Goal: Navigation & Orientation: Find specific page/section

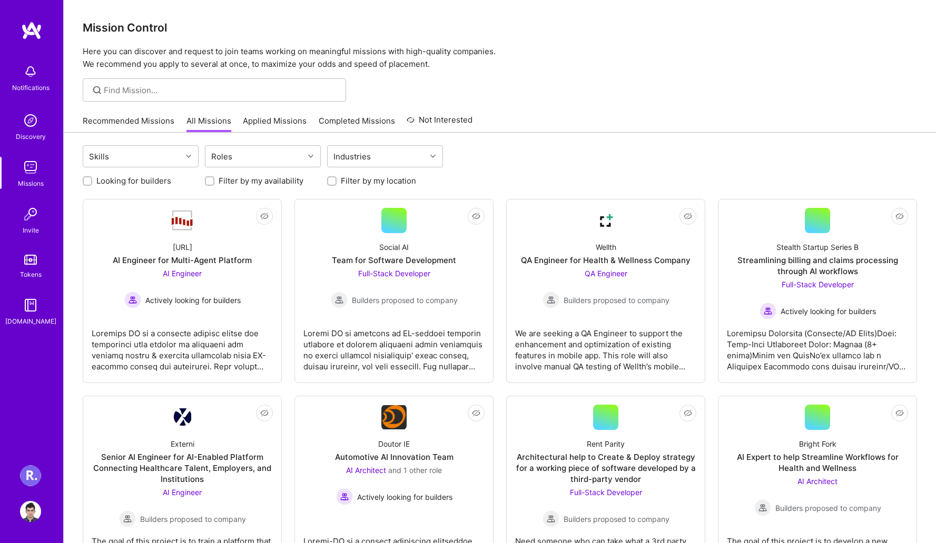
click at [454, 64] on p "Here you can discover and request to join teams working on meaningful missions …" at bounding box center [500, 57] width 834 height 25
